Goal: Information Seeking & Learning: Learn about a topic

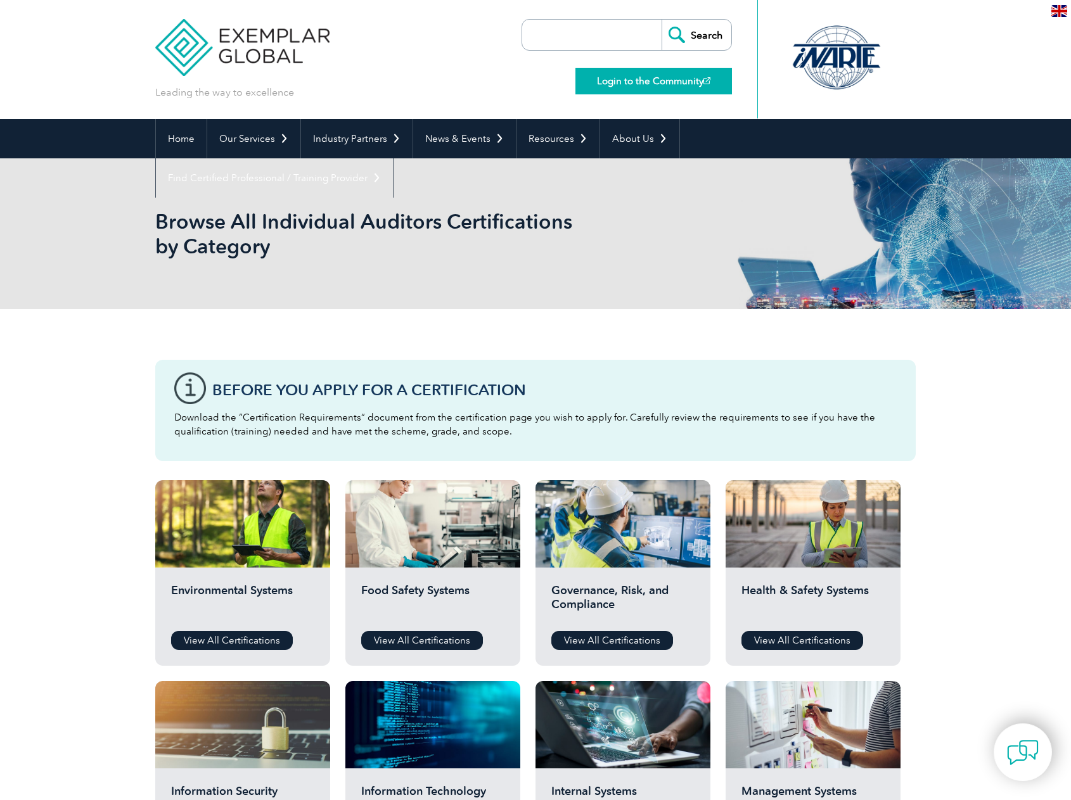
click at [674, 84] on link "Login to the Community" at bounding box center [653, 81] width 157 height 27
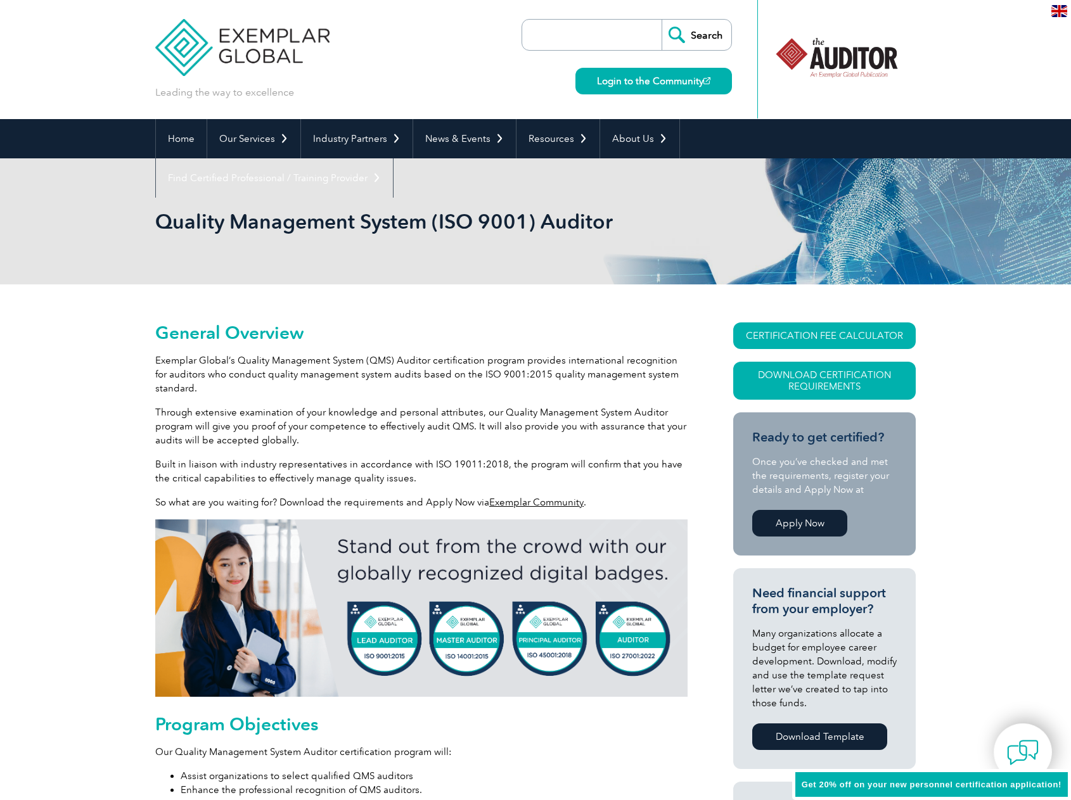
click at [233, 40] on img at bounding box center [242, 38] width 174 height 76
